Goal: Transaction & Acquisition: Purchase product/service

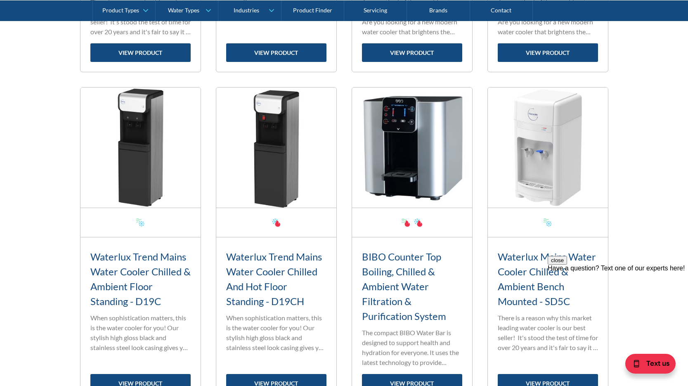
scroll to position [640, 0]
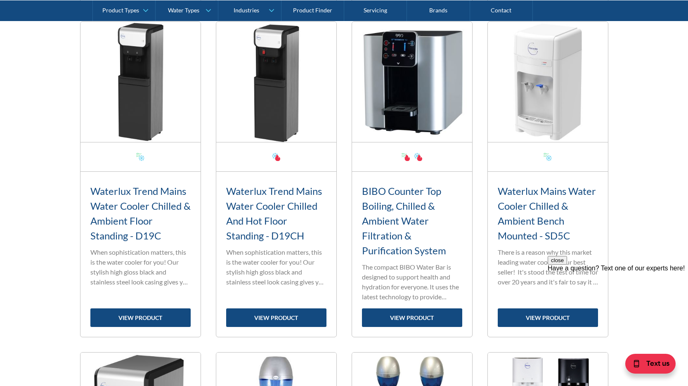
click at [536, 196] on h3 "Waterlux Mains Water Cooler Chilled & Ambient Bench Mounted - SD5C" at bounding box center [548, 213] width 100 height 59
click at [528, 319] on link "view product" at bounding box center [548, 317] width 100 height 19
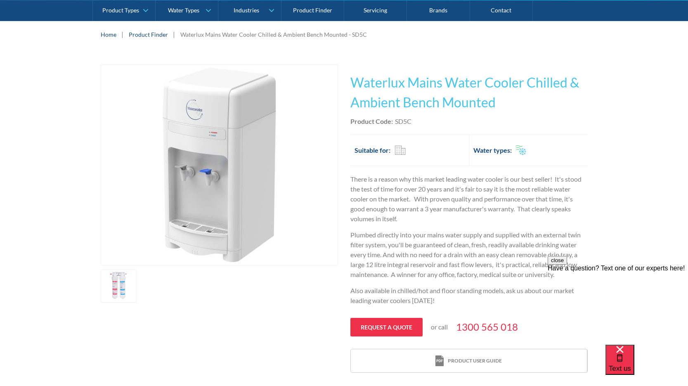
scroll to position [122, 0]
click at [345, 216] on div "Play video Fits Most Brands Best Seller No items found. This tap design is incl…" at bounding box center [344, 219] width 487 height 309
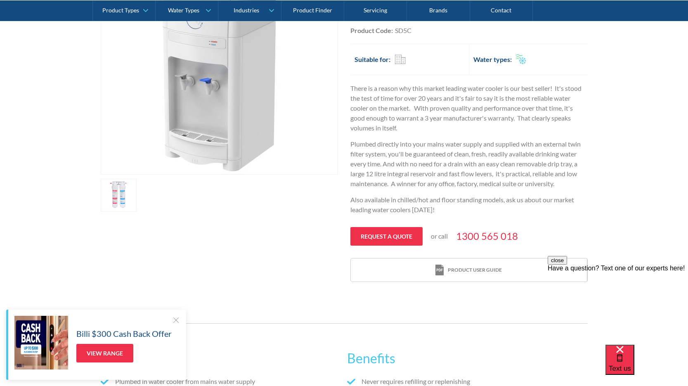
scroll to position [0, 0]
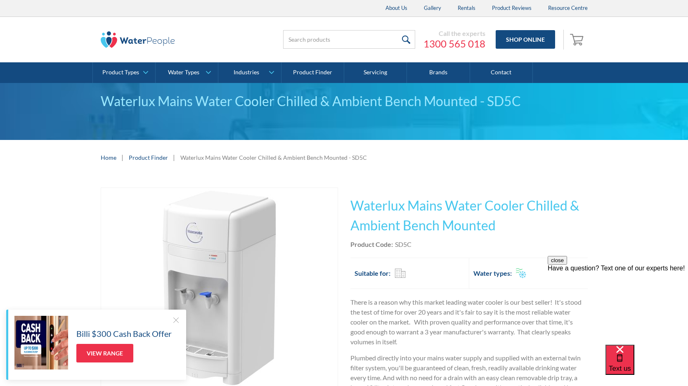
click at [342, 194] on div "Play video Fits Most Brands Best Seller No items found. This tap design is incl…" at bounding box center [344, 341] width 487 height 309
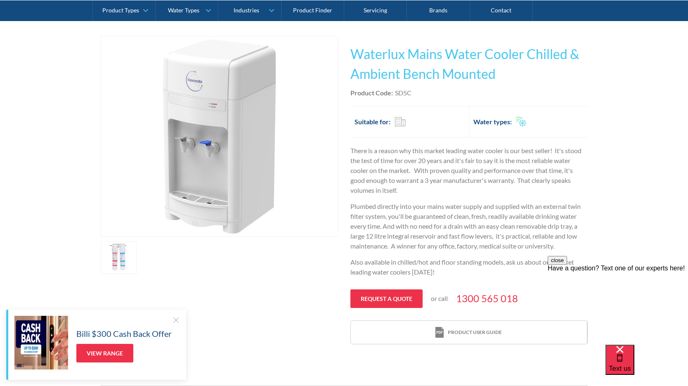
scroll to position [149, 0]
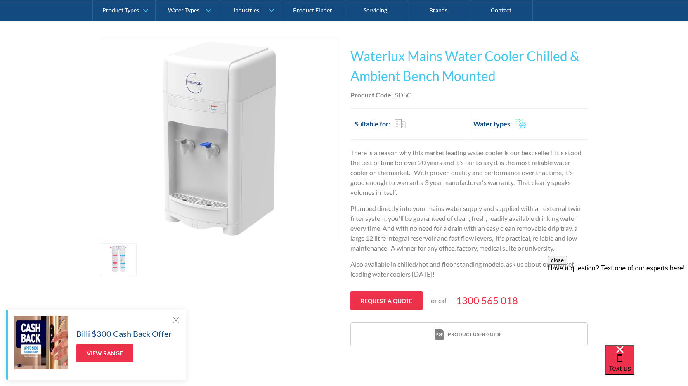
click at [454, 188] on p "There is a reason why this market leading water cooler is our best seller! It's…" at bounding box center [469, 173] width 237 height 50
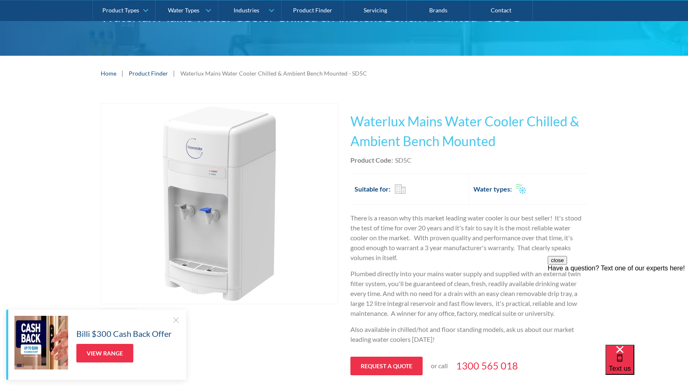
scroll to position [0, 0]
